Goal: Transaction & Acquisition: Purchase product/service

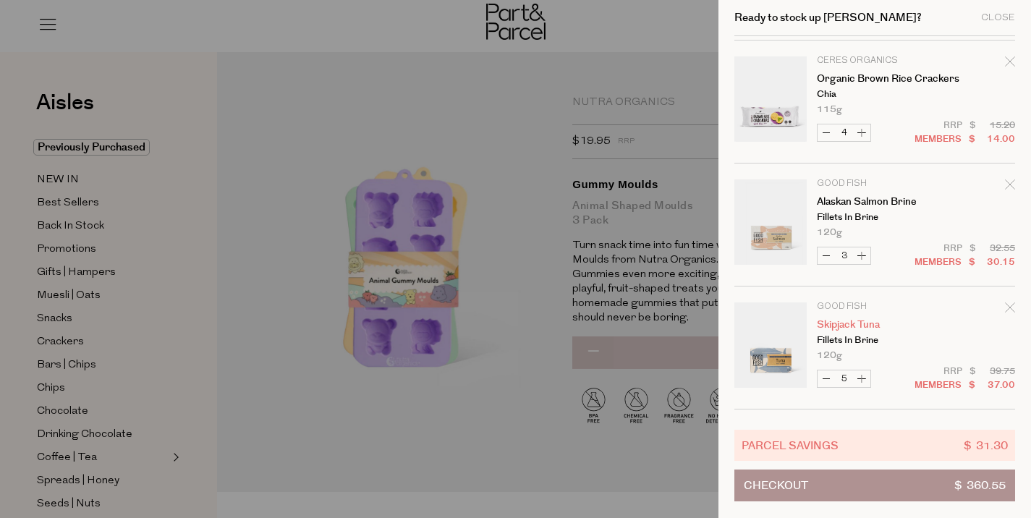
scroll to position [241, 0]
click at [498, 146] on div at bounding box center [515, 259] width 1031 height 518
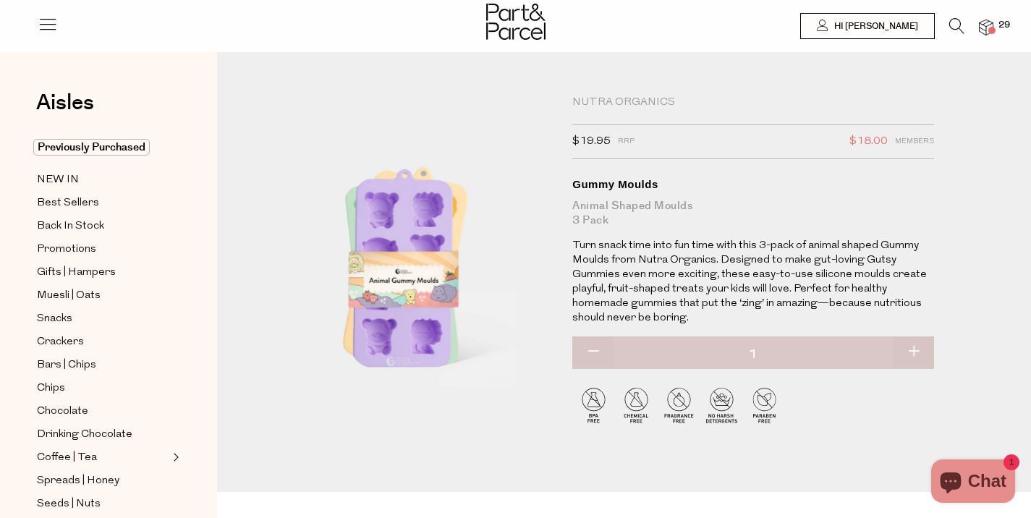
click at [955, 23] on icon at bounding box center [957, 26] width 15 height 16
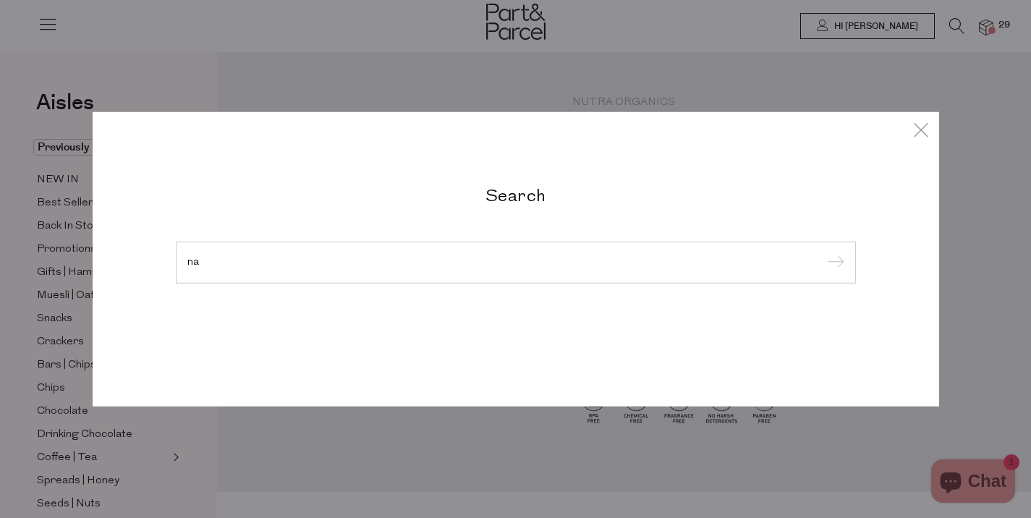
type input "n"
type input "tuna"
click at [823, 253] on input "submit" at bounding box center [834, 264] width 22 height 22
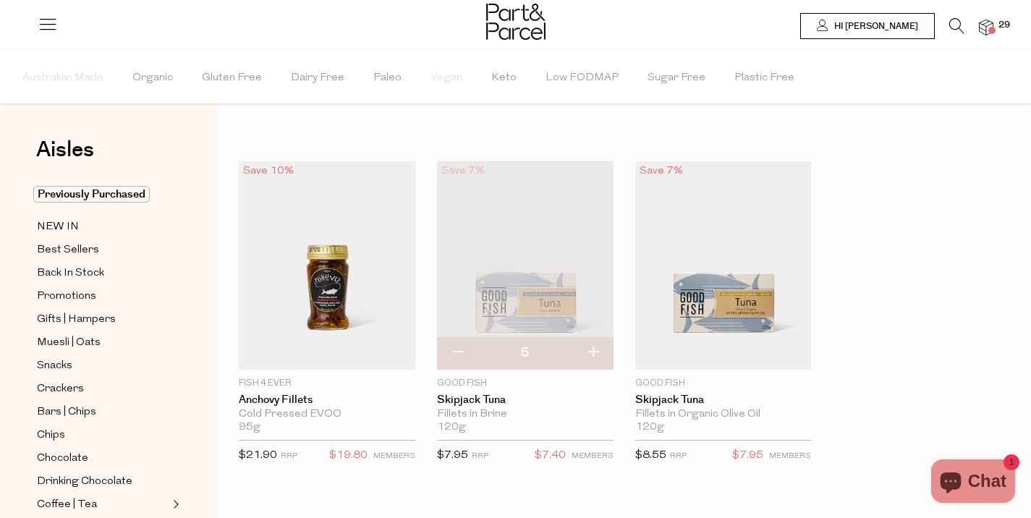
click at [958, 25] on icon at bounding box center [957, 26] width 15 height 16
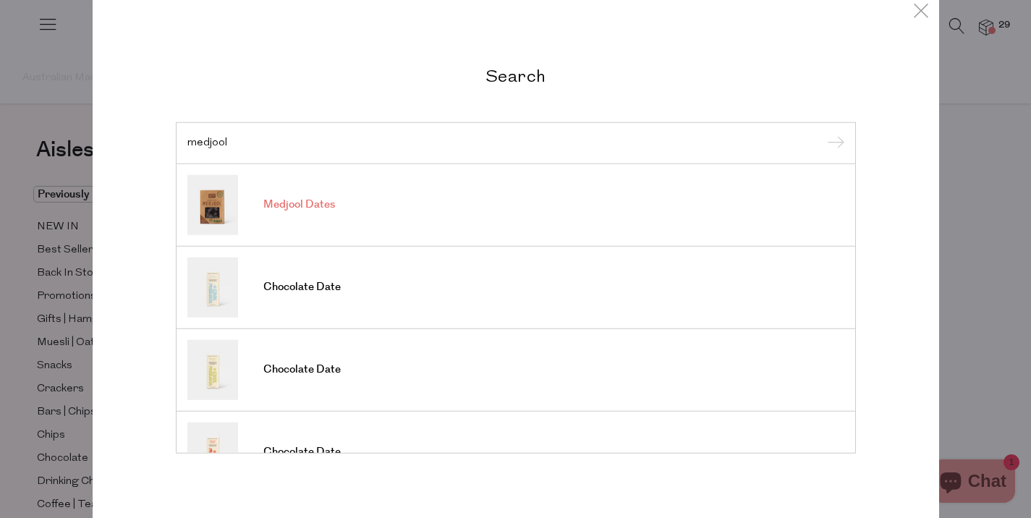
type input "medjool"
click at [308, 199] on span "Medjool Dates" at bounding box center [299, 205] width 72 height 14
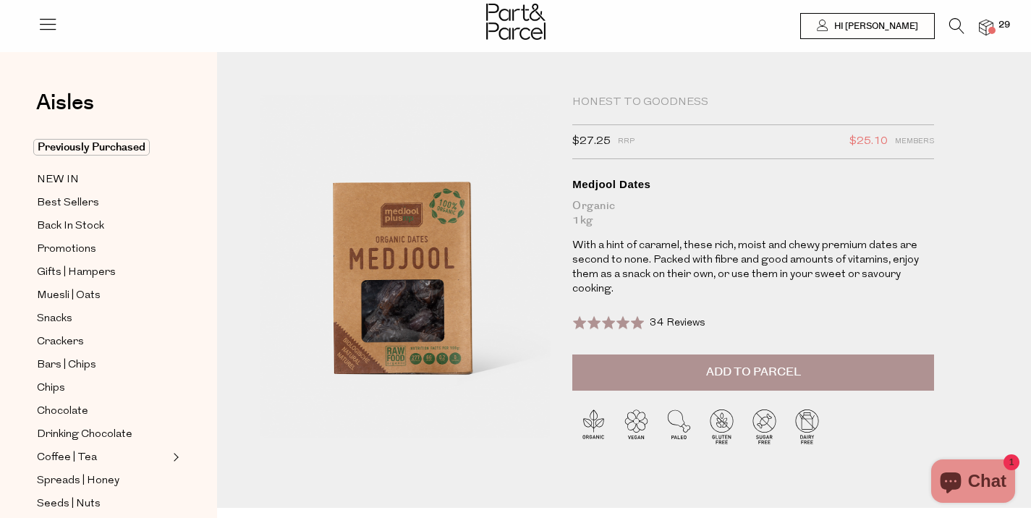
click at [742, 371] on span "Add to Parcel" at bounding box center [753, 372] width 95 height 17
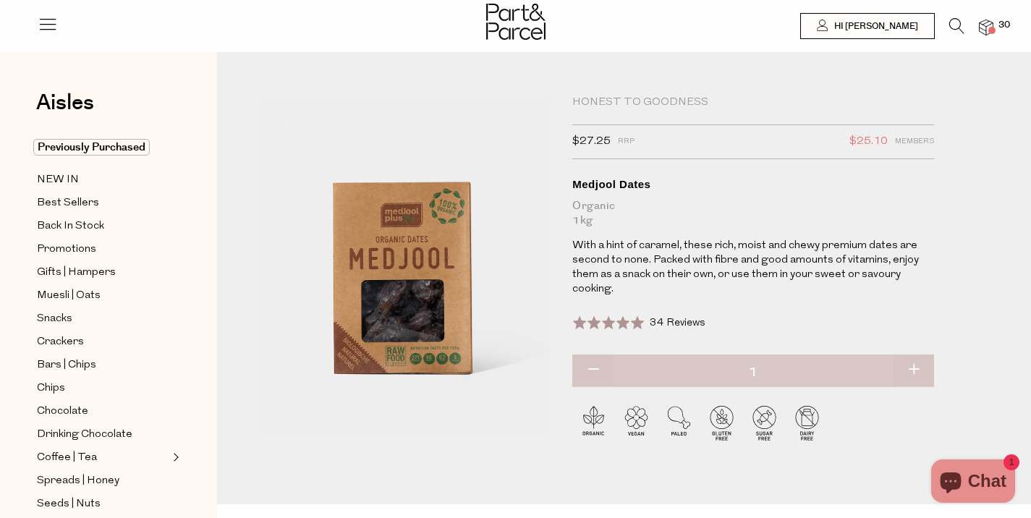
click at [958, 22] on icon at bounding box center [957, 26] width 15 height 16
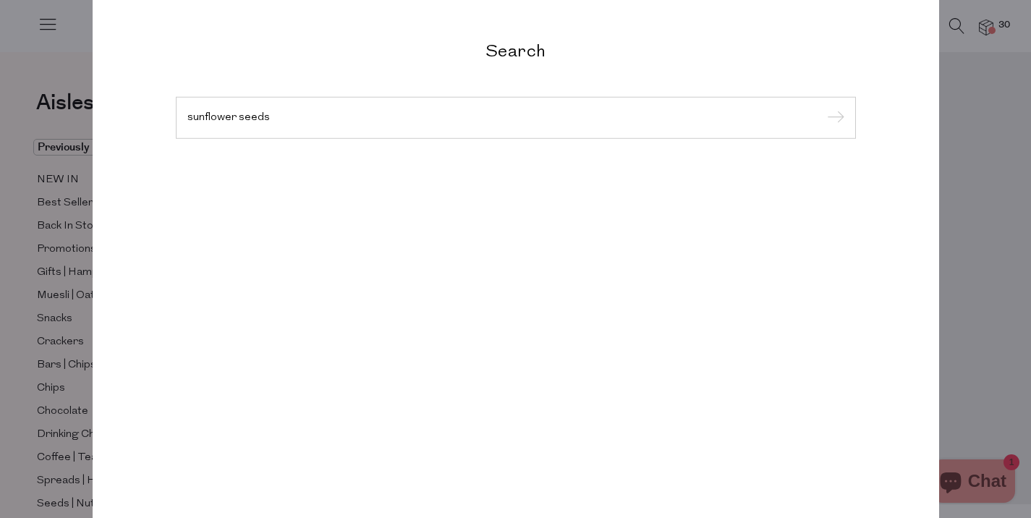
type input "sunflower seeds"
click at [823, 108] on input "submit" at bounding box center [834, 119] width 22 height 22
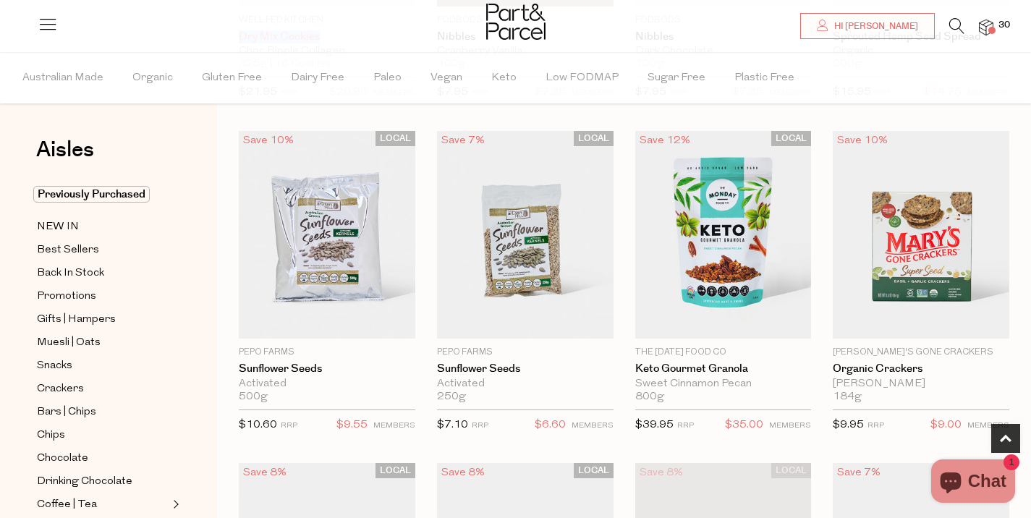
scroll to position [373, 0]
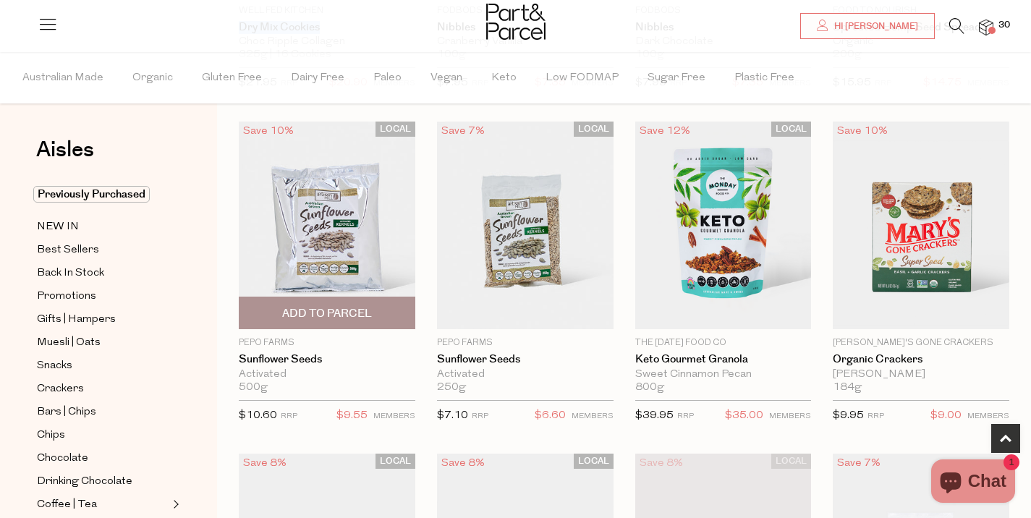
click at [331, 313] on span "Add To Parcel" at bounding box center [327, 313] width 90 height 15
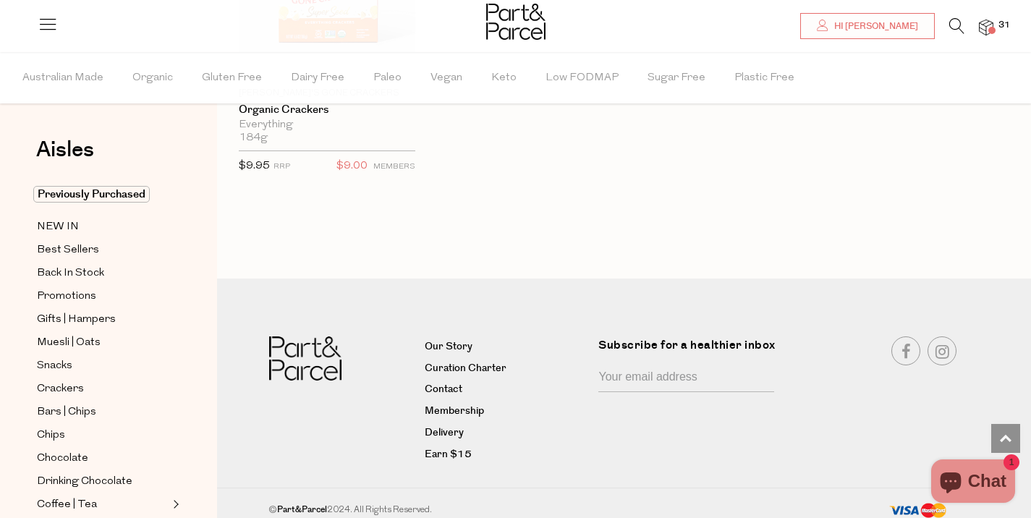
scroll to position [1294, 0]
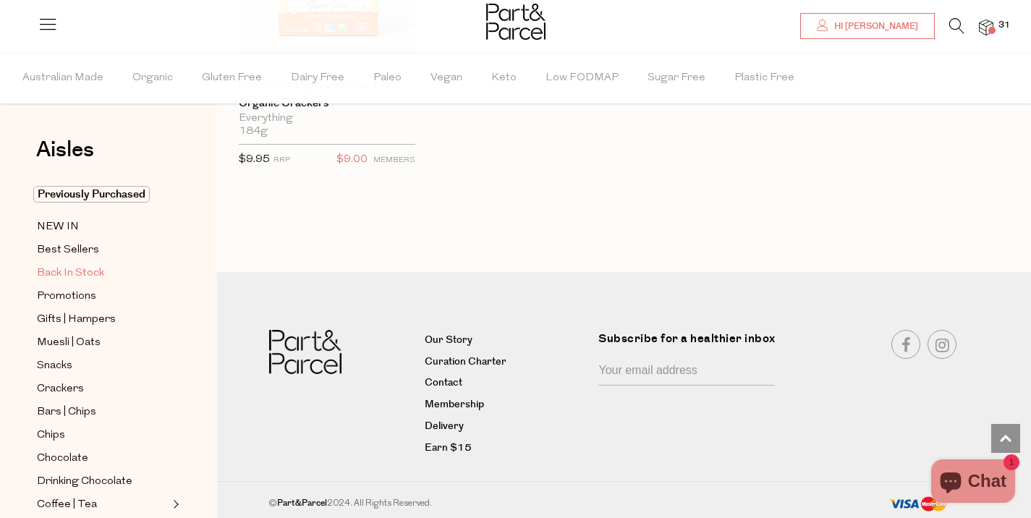
click at [75, 268] on span "Back In Stock" at bounding box center [70, 273] width 67 height 17
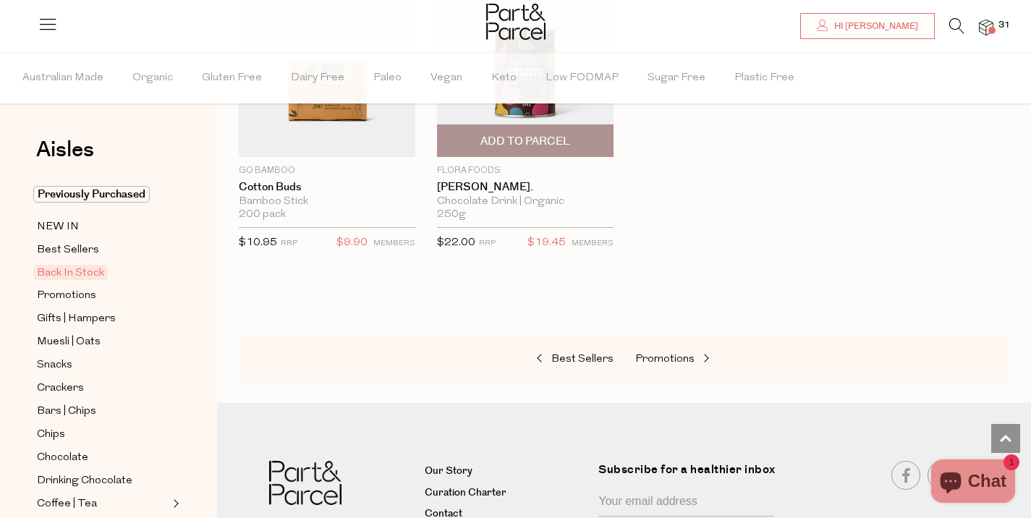
scroll to position [950, 0]
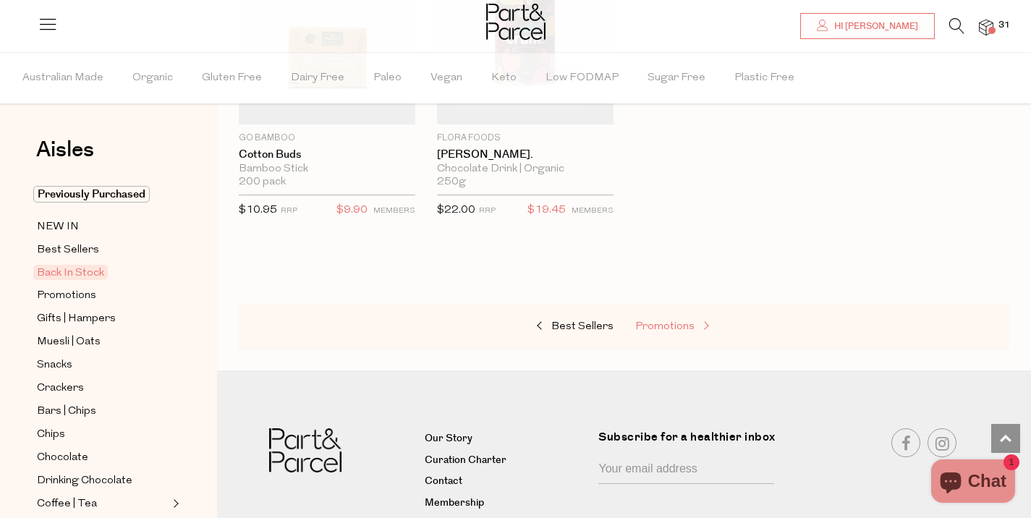
click at [669, 322] on span "Promotions" at bounding box center [665, 326] width 59 height 11
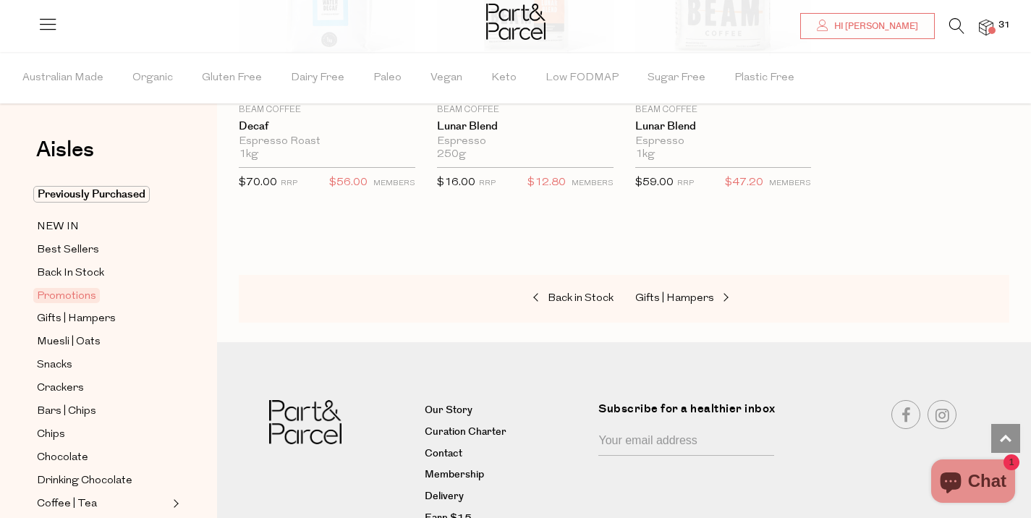
scroll to position [1650, 0]
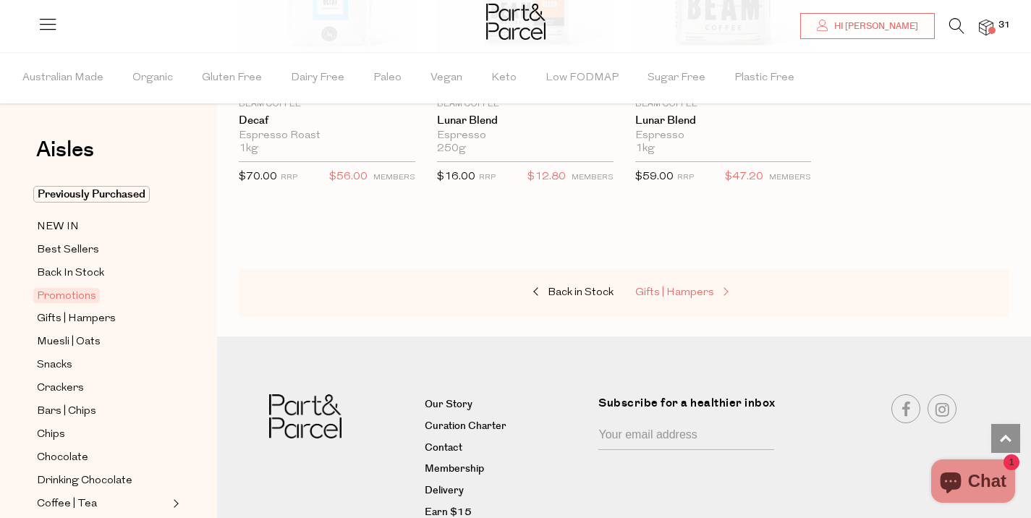
click at [683, 284] on link "Gifts | Hampers" at bounding box center [708, 293] width 145 height 19
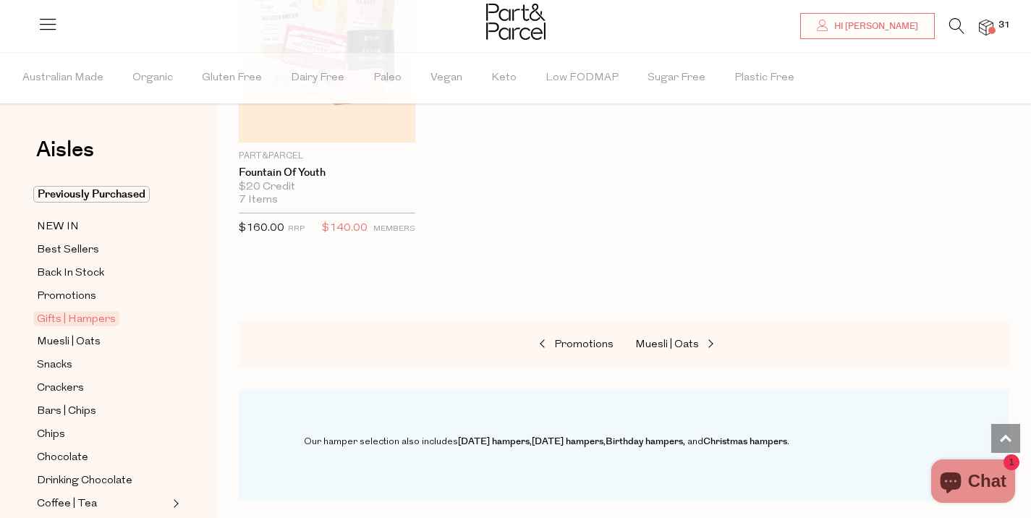
scroll to position [928, 0]
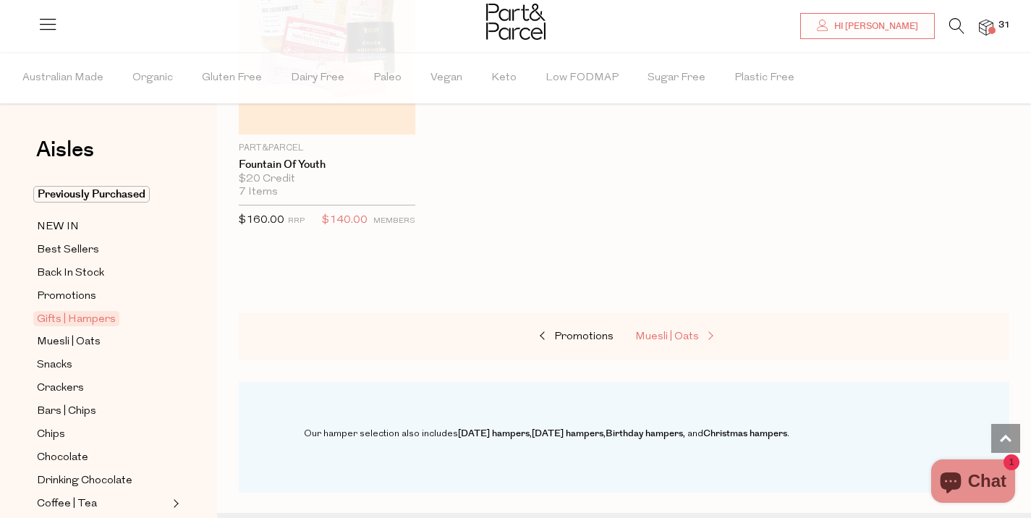
click at [668, 332] on span "Muesli | Oats" at bounding box center [668, 337] width 64 height 11
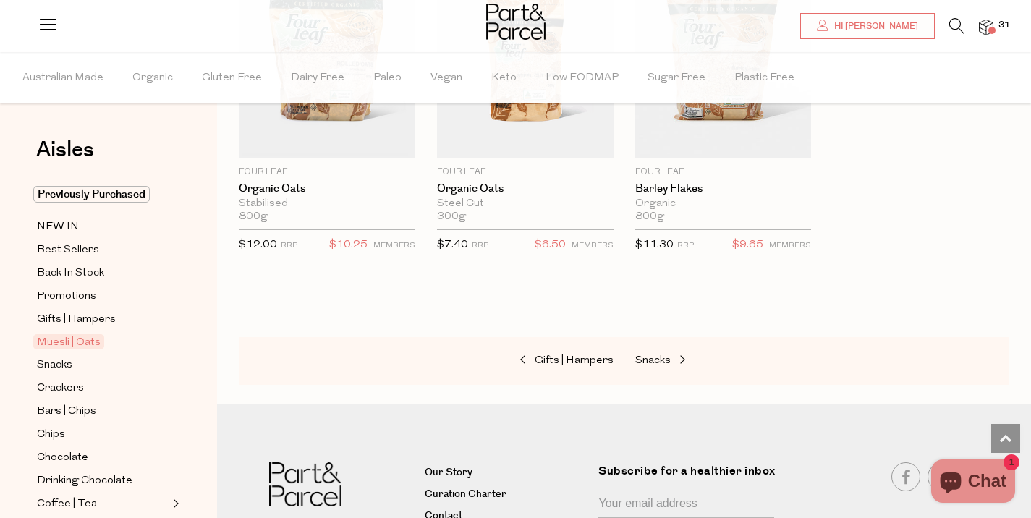
scroll to position [4281, 0]
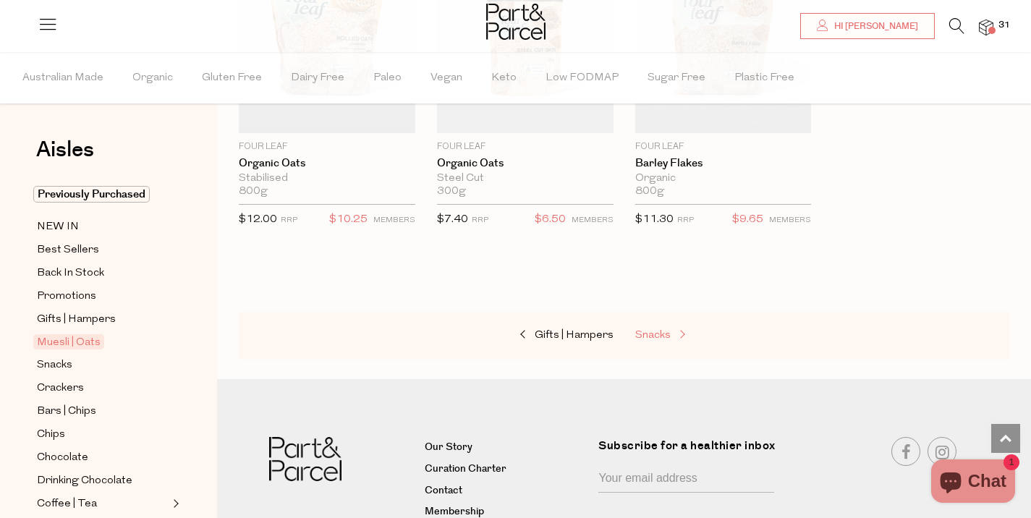
click at [658, 326] on link "Snacks" at bounding box center [708, 335] width 145 height 19
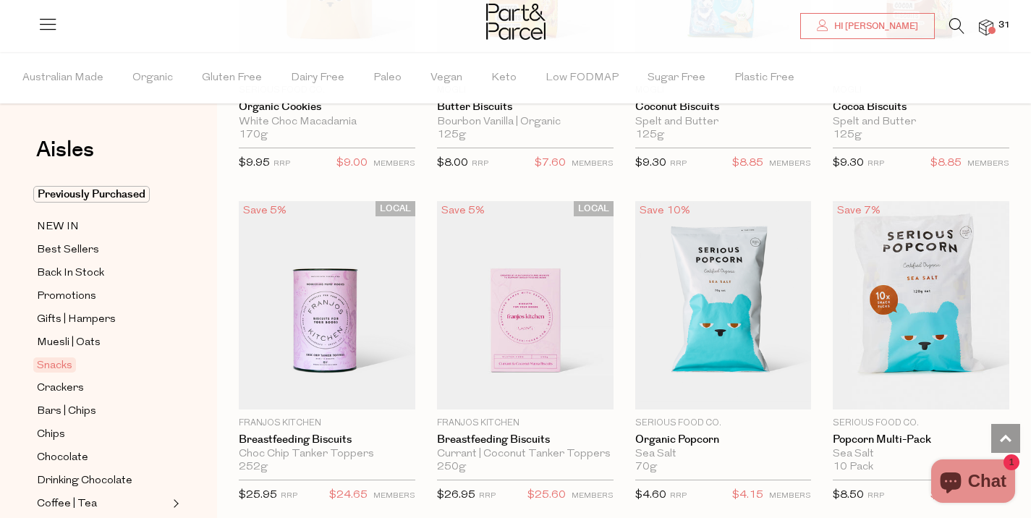
scroll to position [3329, 0]
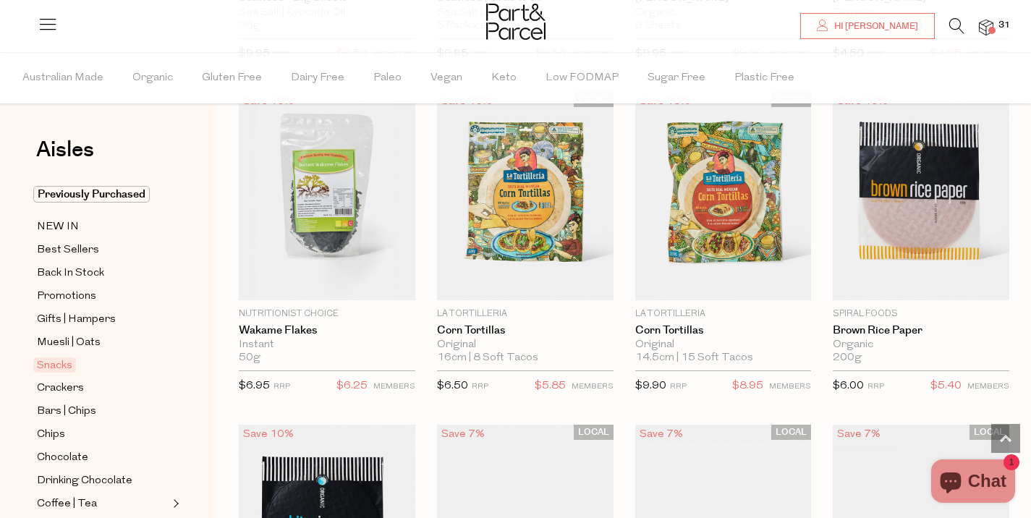
scroll to position [5104, 0]
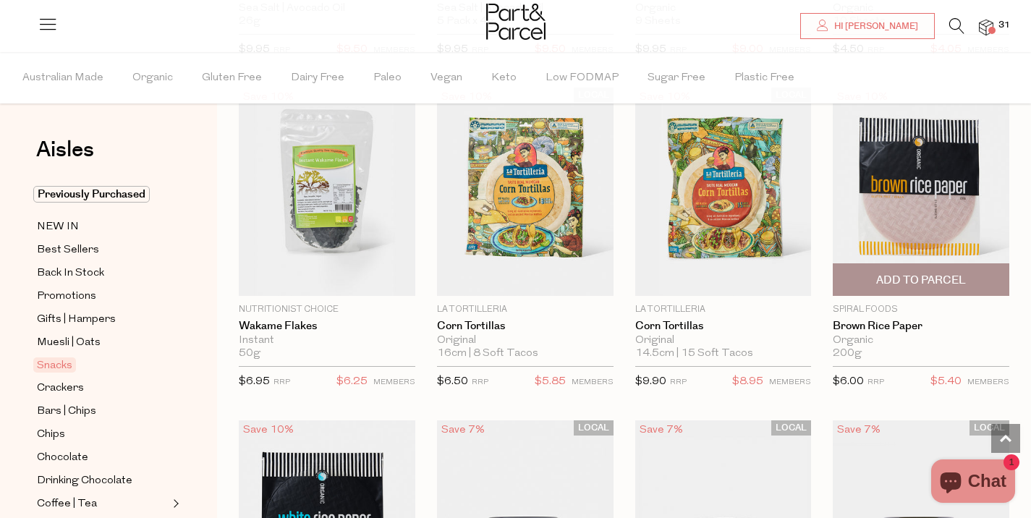
click at [911, 278] on span "Add To Parcel" at bounding box center [922, 280] width 90 height 15
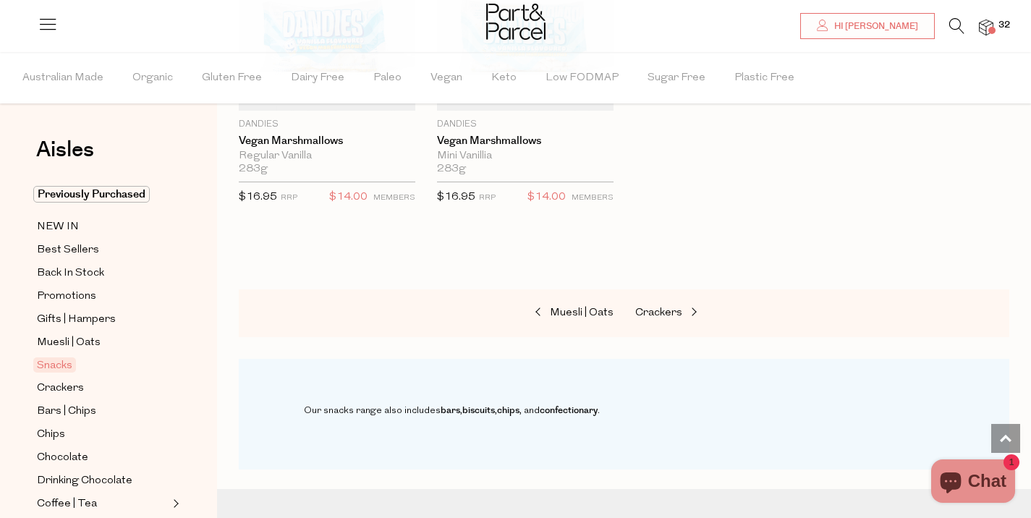
scroll to position [5956, 0]
click at [681, 306] on span "Crackers" at bounding box center [659, 311] width 47 height 11
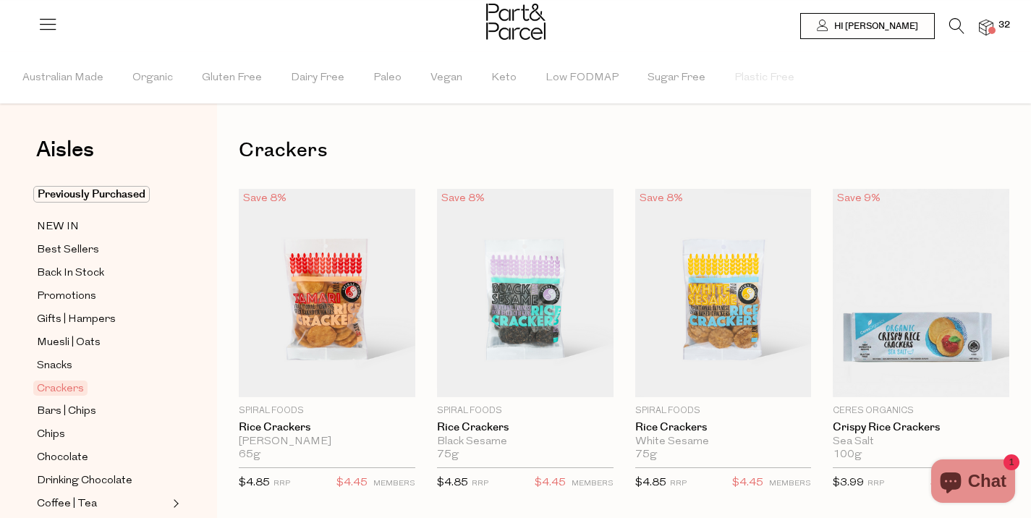
type input "4"
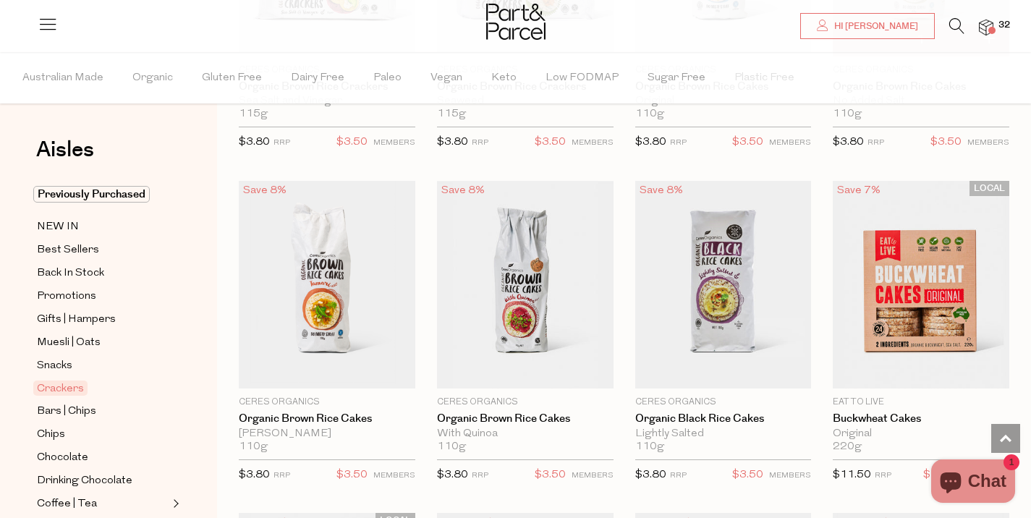
scroll to position [1017, 0]
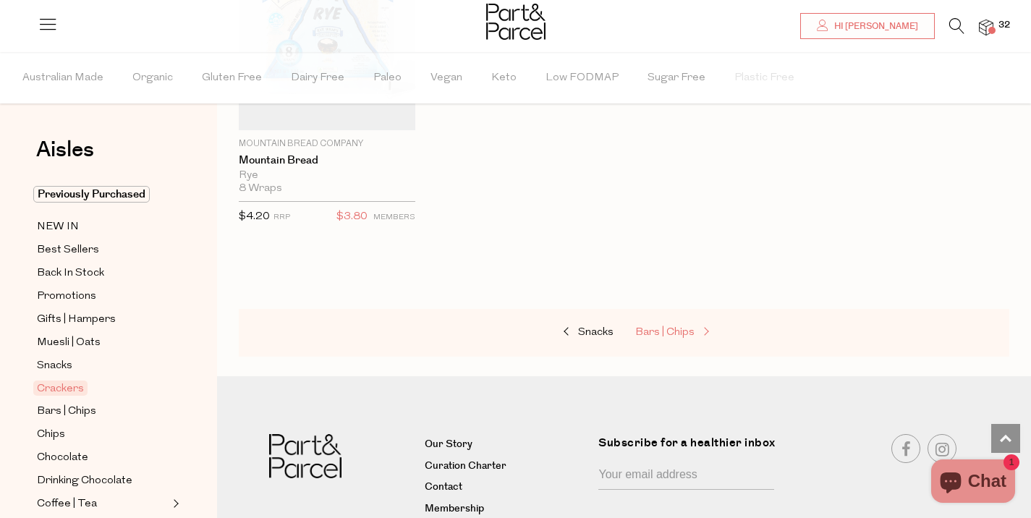
click at [678, 327] on span "Bars | Chips" at bounding box center [665, 332] width 59 height 11
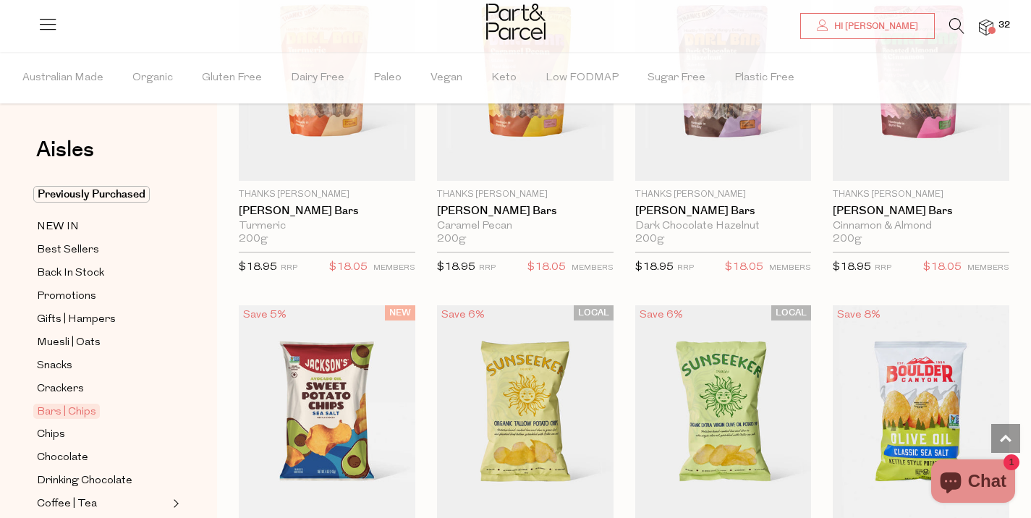
type input "2"
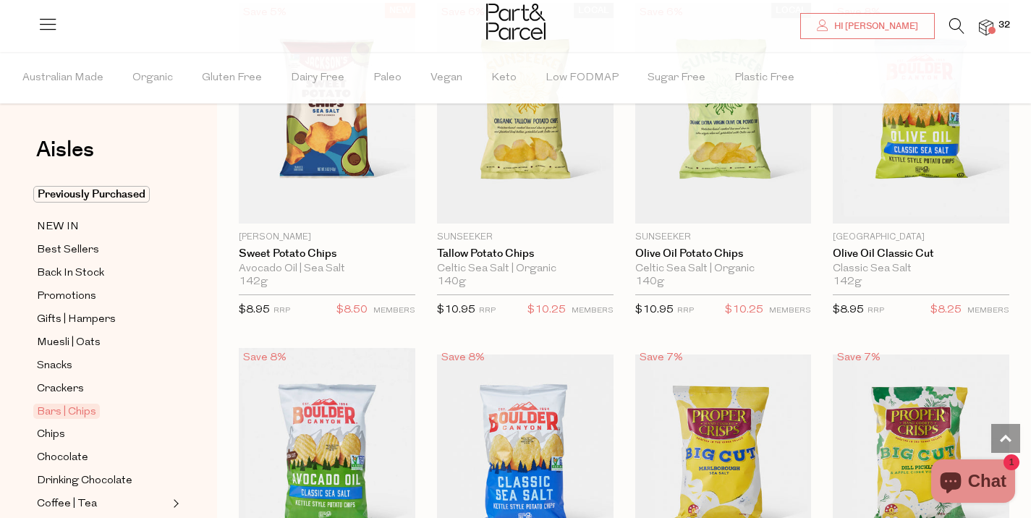
scroll to position [4547, 0]
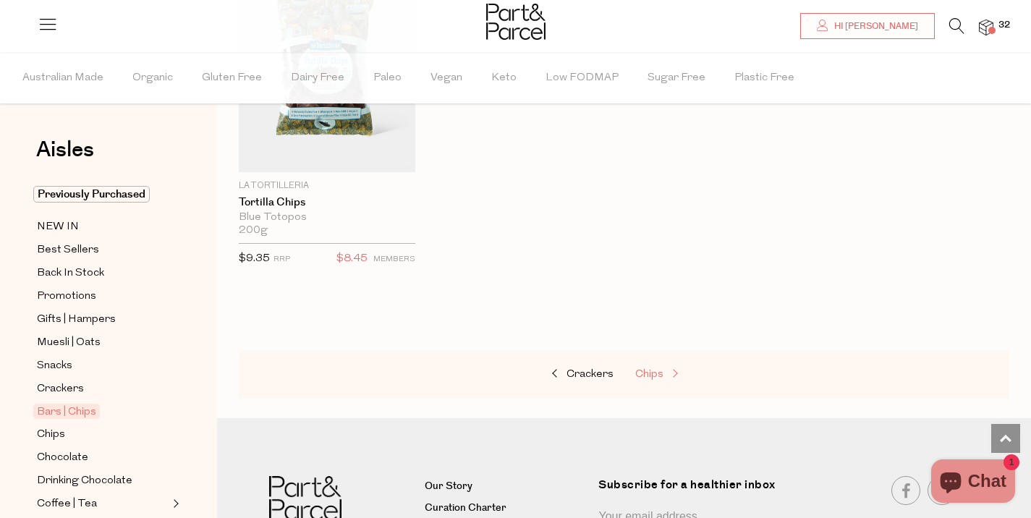
click at [650, 369] on span "Chips" at bounding box center [650, 374] width 28 height 11
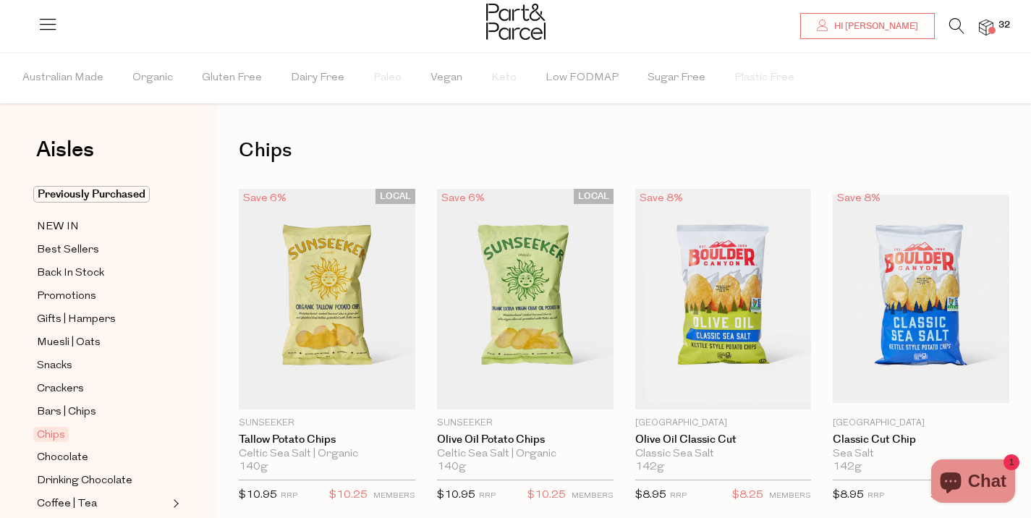
type input "2"
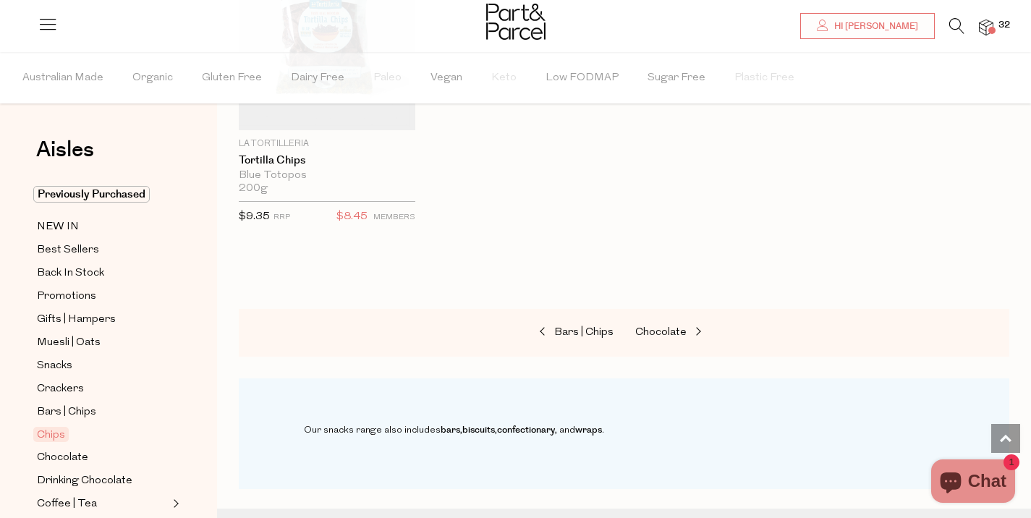
scroll to position [1647, 0]
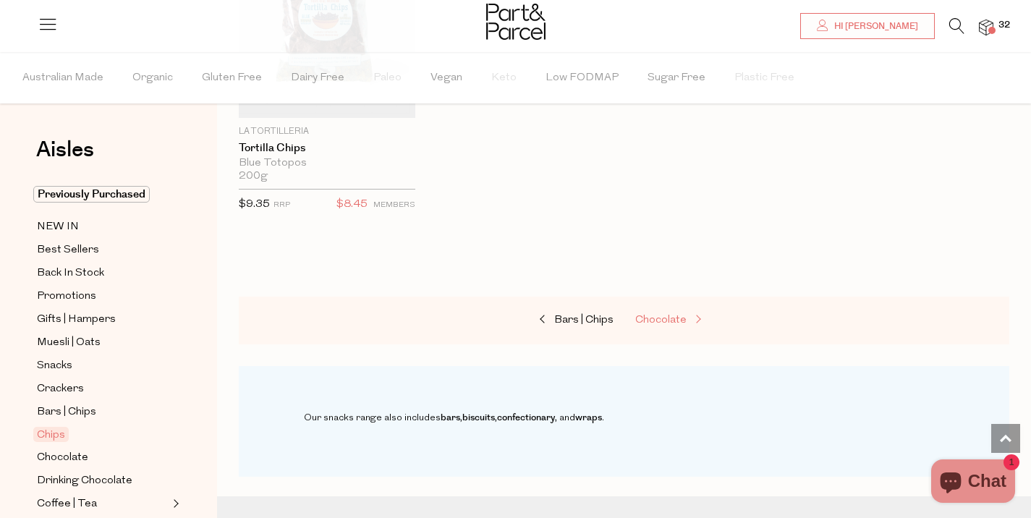
click at [659, 318] on span "Chocolate" at bounding box center [661, 320] width 51 height 11
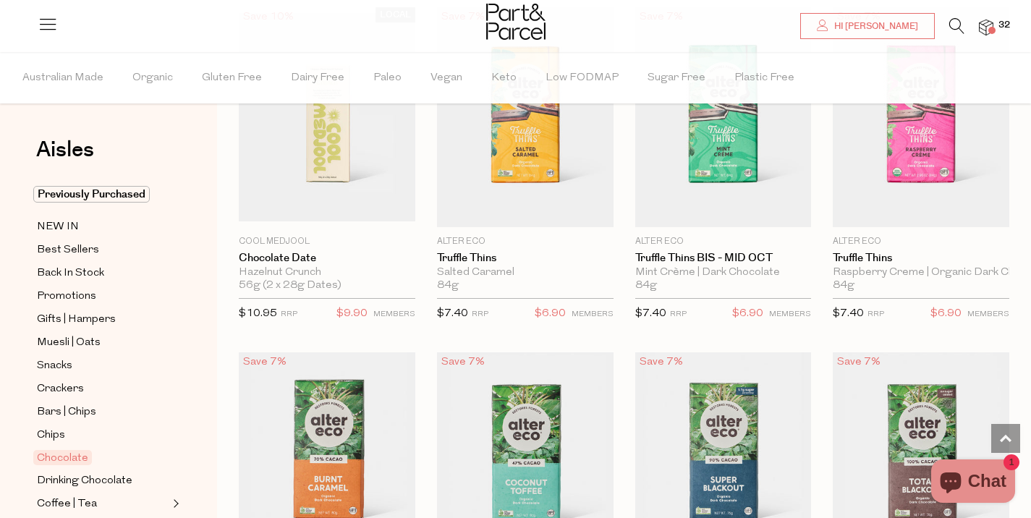
scroll to position [1196, 0]
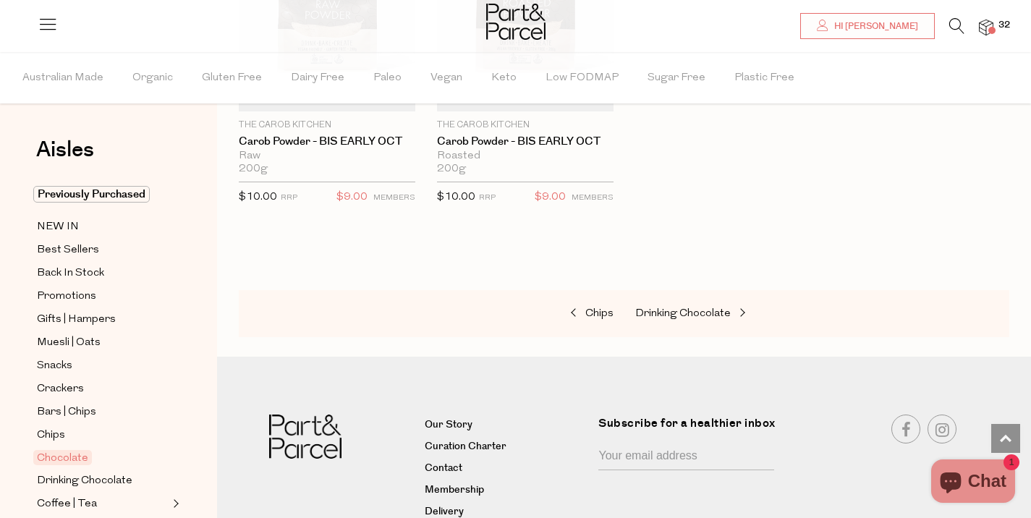
scroll to position [5003, 0]
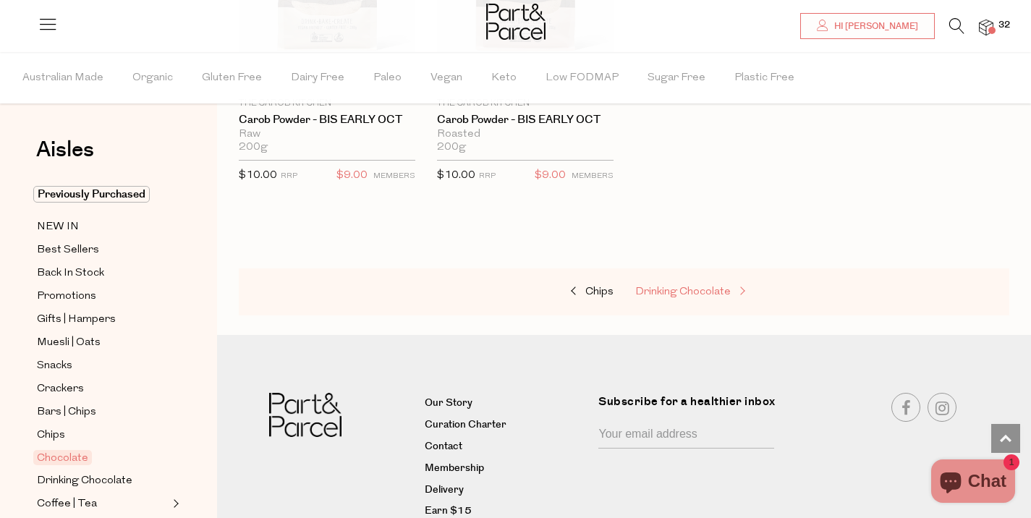
click at [675, 287] on span "Drinking Chocolate" at bounding box center [684, 292] width 96 height 11
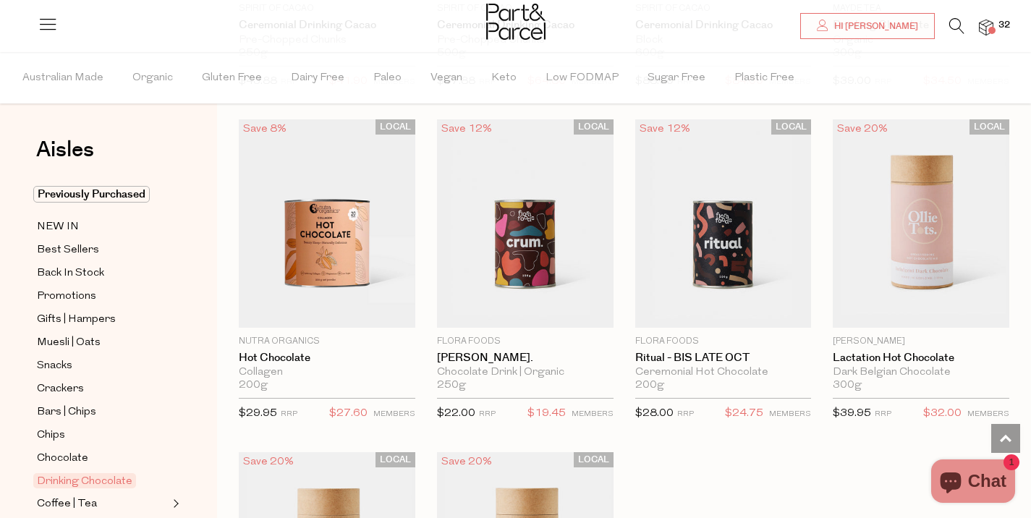
scroll to position [1073, 0]
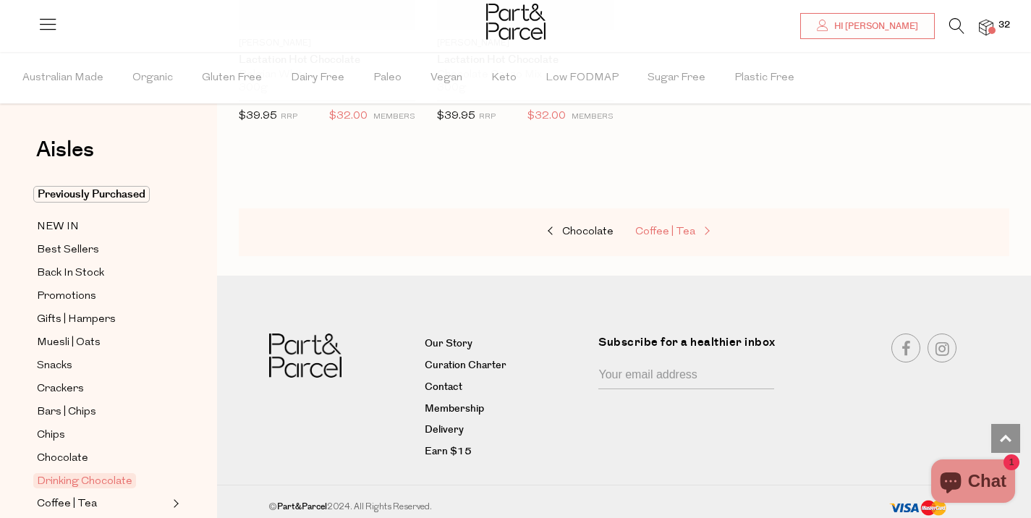
click at [662, 235] on span "Coffee | Tea" at bounding box center [666, 232] width 60 height 11
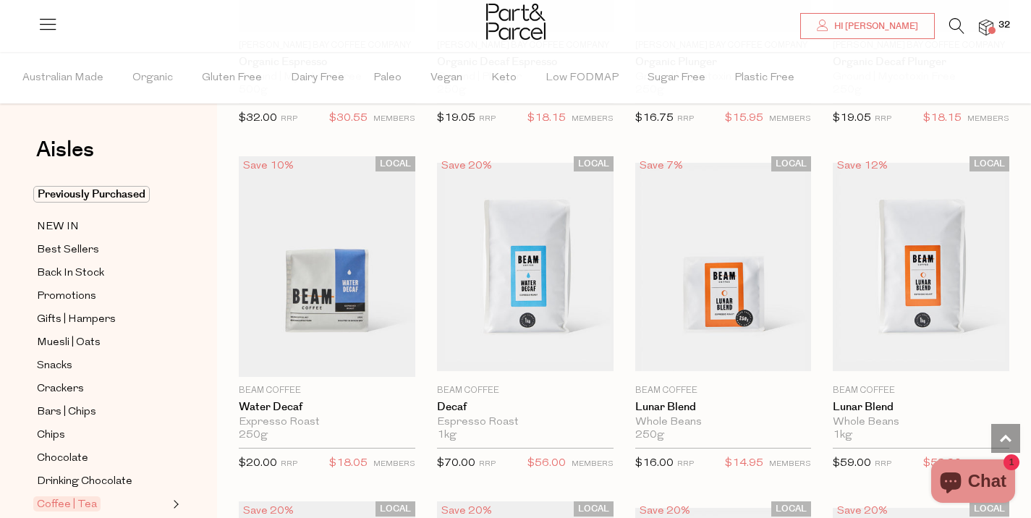
scroll to position [6780, 0]
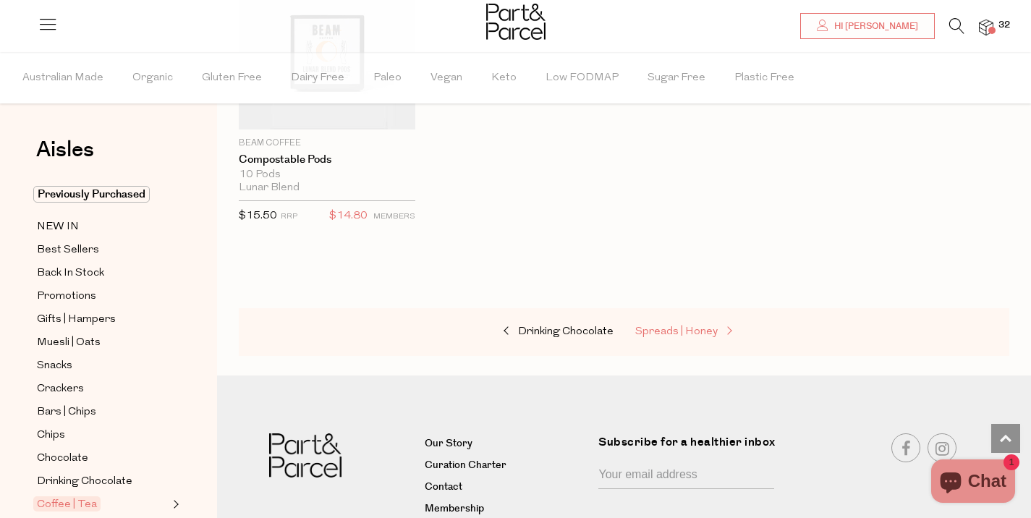
click at [667, 326] on span "Spreads | Honey" at bounding box center [677, 331] width 83 height 11
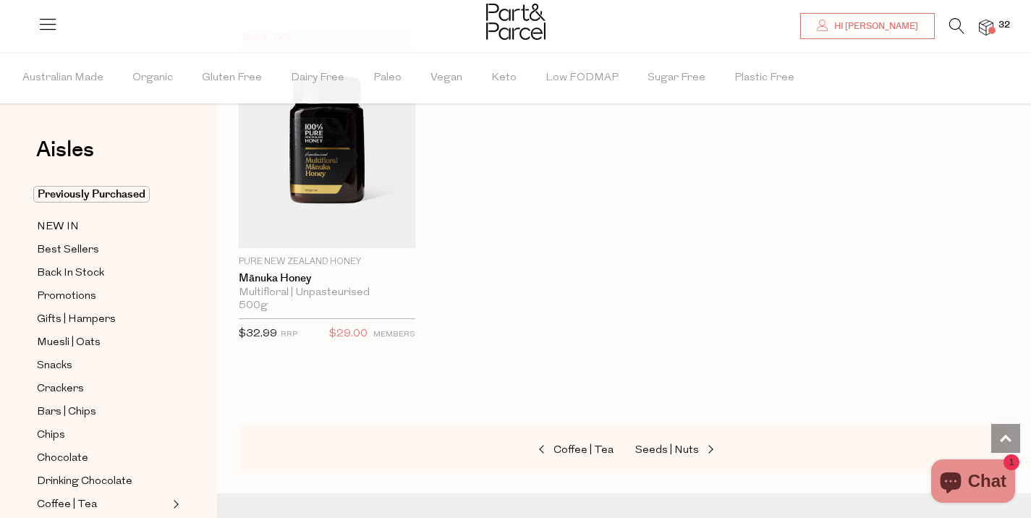
scroll to position [3843, 0]
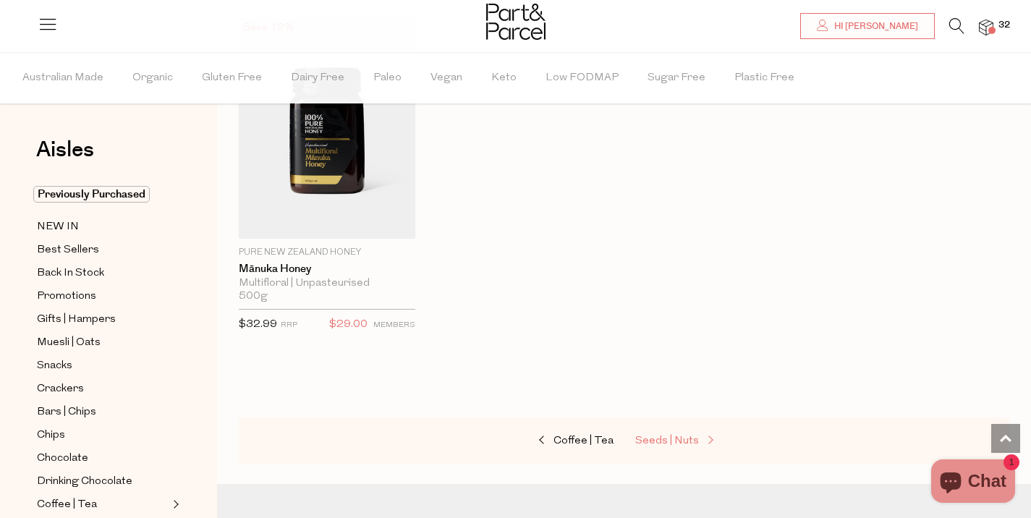
click at [659, 436] on span "Seeds | Nuts" at bounding box center [668, 441] width 64 height 11
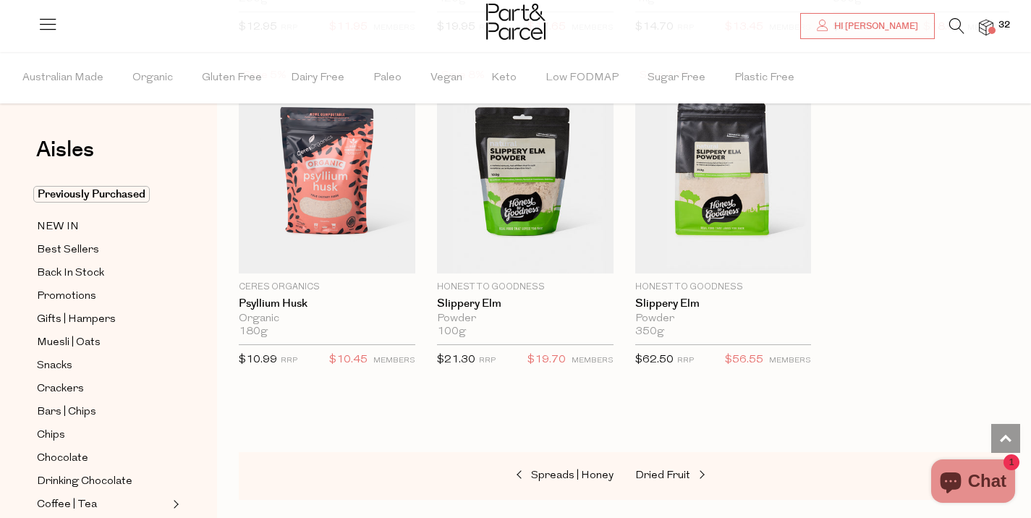
scroll to position [3780, 0]
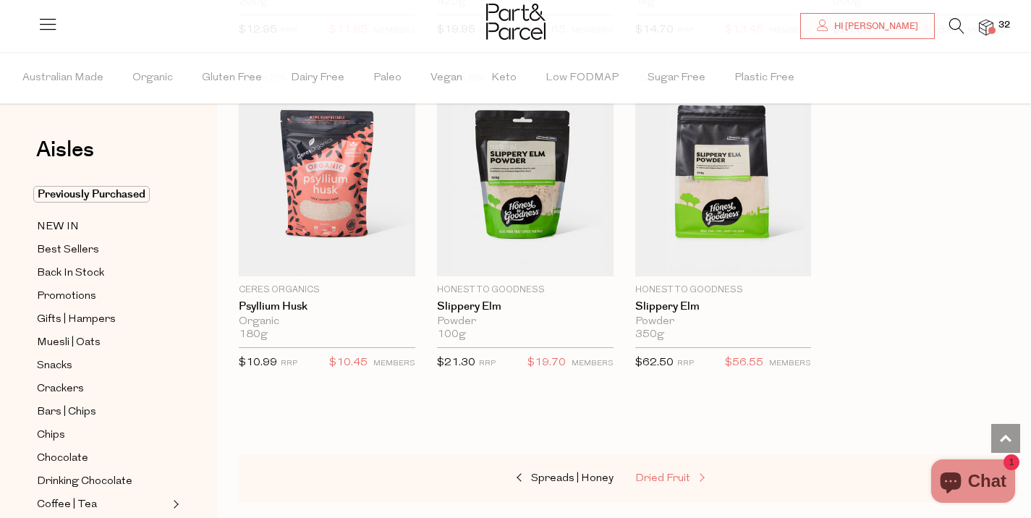
click at [670, 473] on span "Dried Fruit" at bounding box center [663, 478] width 55 height 11
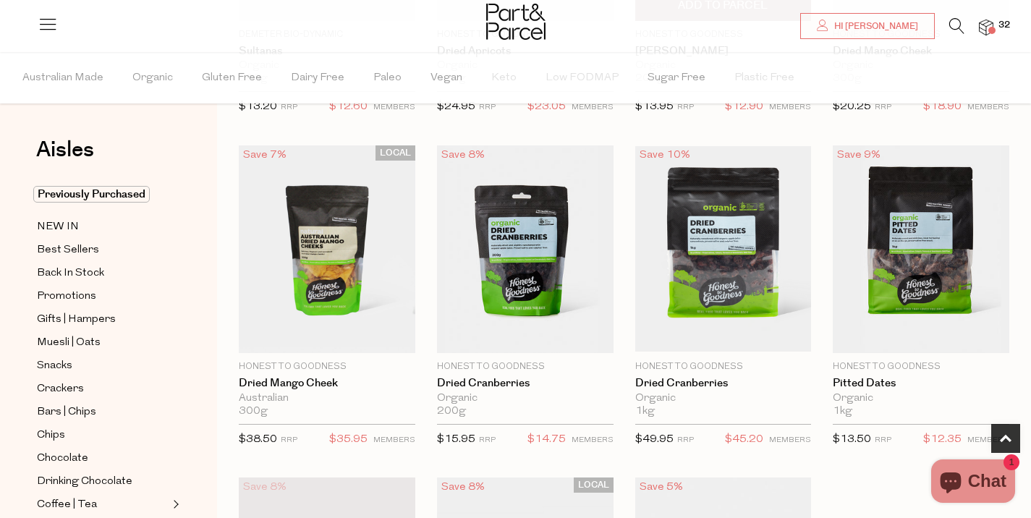
scroll to position [350, 0]
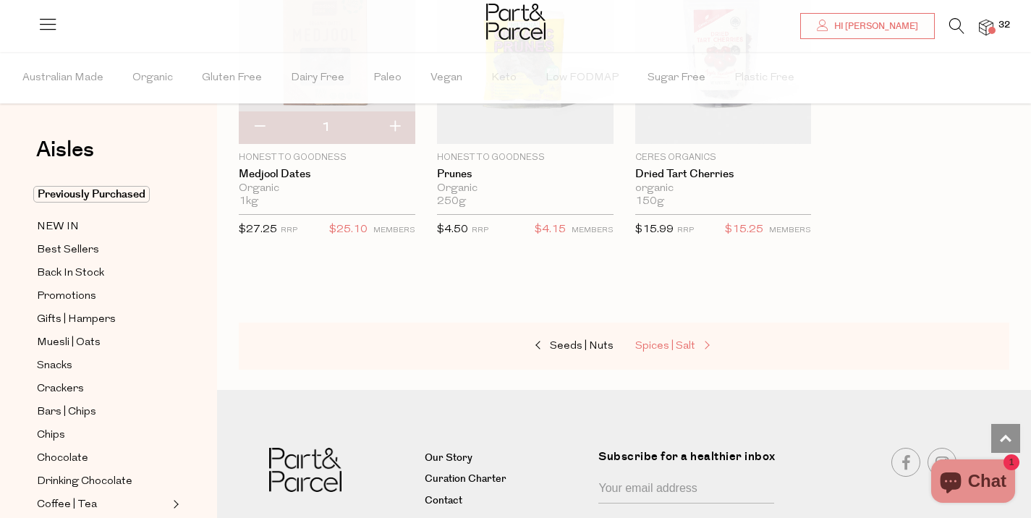
click at [679, 342] on span "Spices | Salt" at bounding box center [666, 346] width 60 height 11
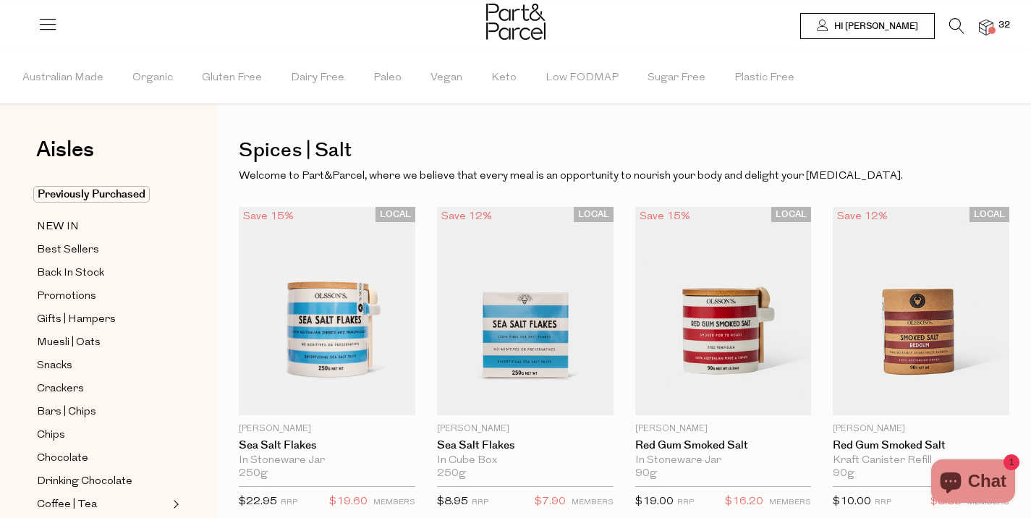
click at [1000, 30] on span "32" at bounding box center [1004, 25] width 19 height 13
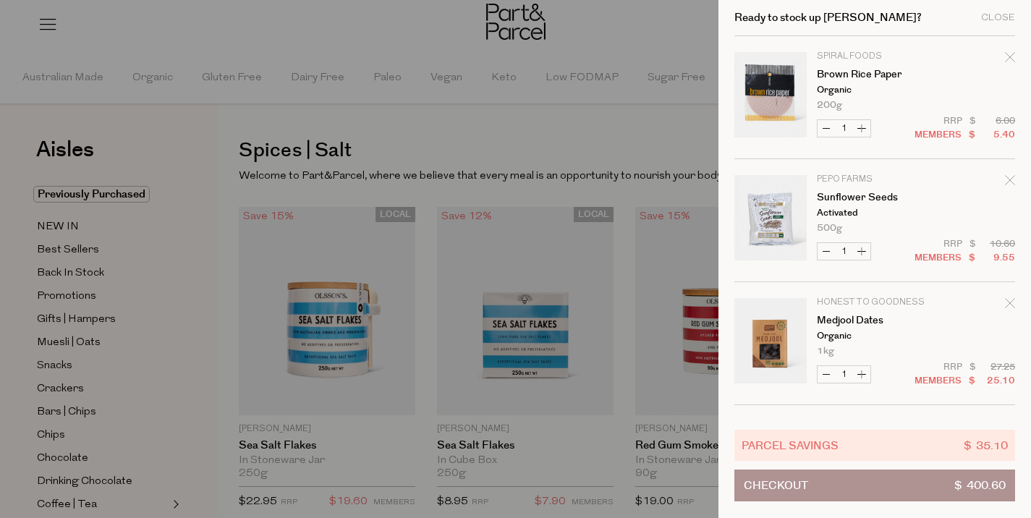
click at [642, 127] on div at bounding box center [515, 259] width 1031 height 518
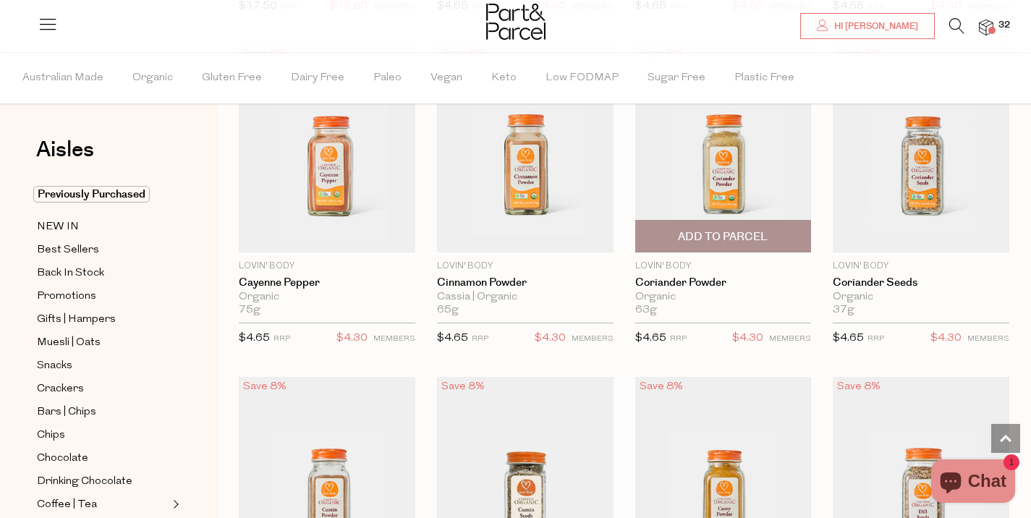
scroll to position [2827, 0]
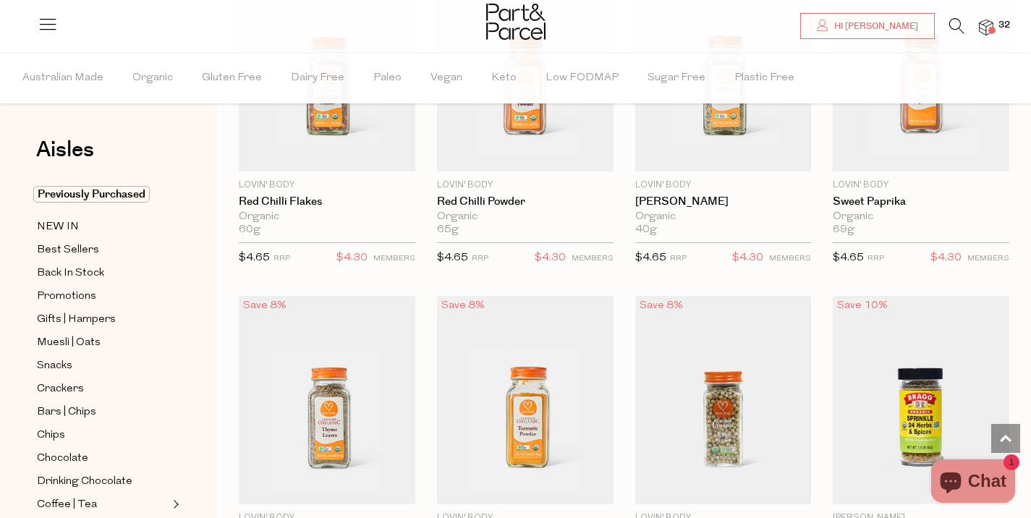
scroll to position [4239, 0]
